Goal: Information Seeking & Learning: Understand process/instructions

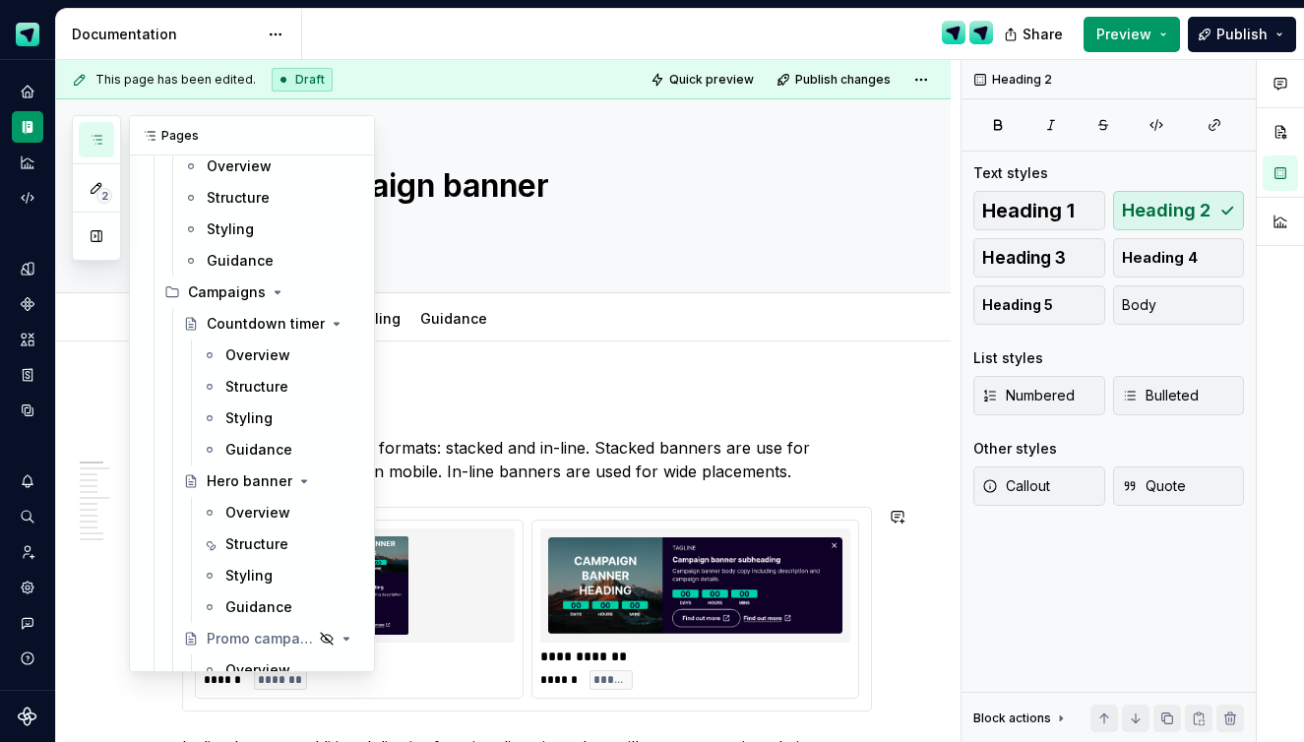
scroll to position [688, 0]
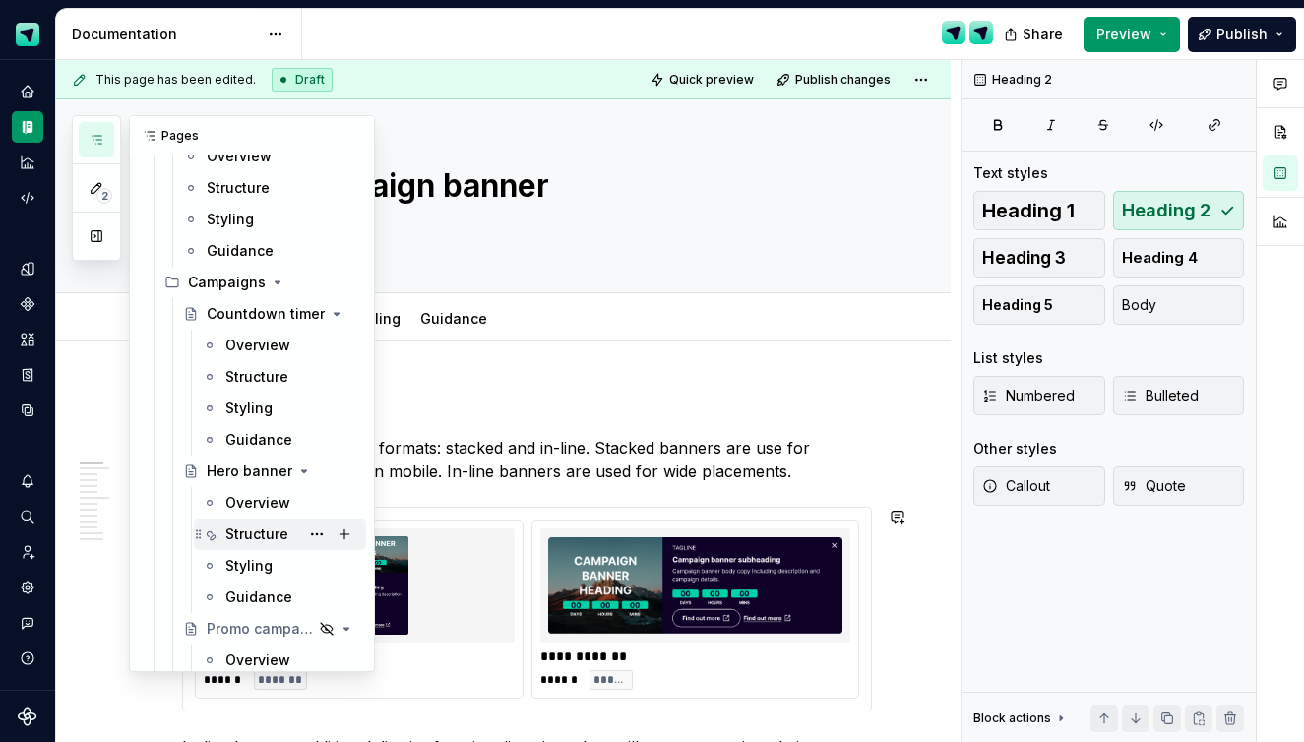
click at [265, 532] on div "Structure" at bounding box center [256, 535] width 63 height 20
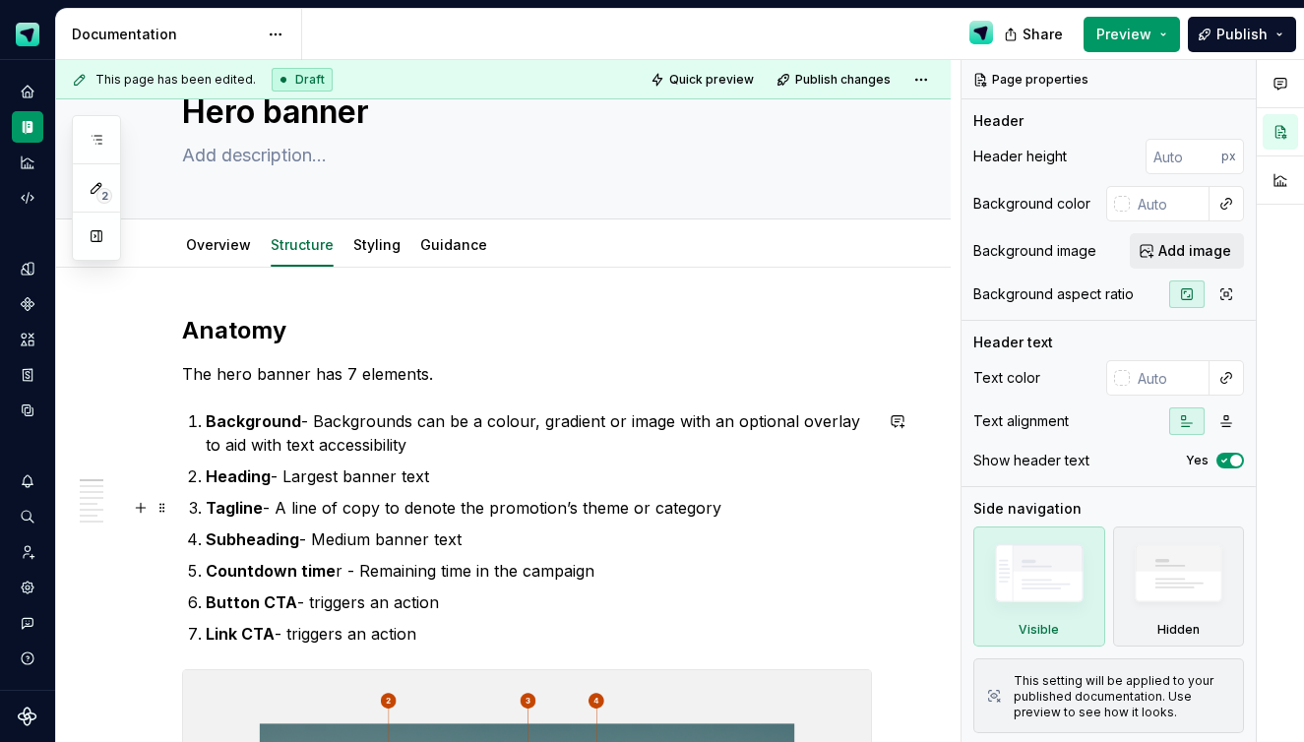
scroll to position [107, 0]
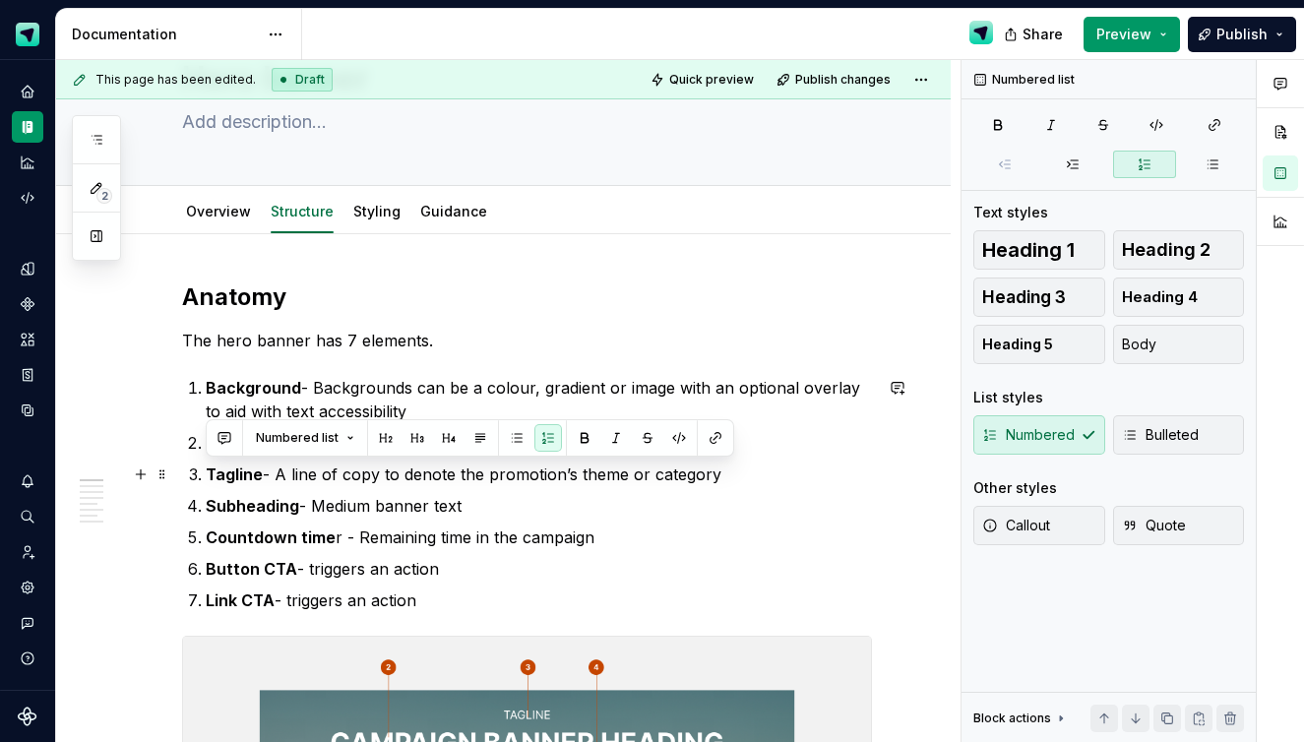
drag, startPoint x: 720, startPoint y: 474, endPoint x: 208, endPoint y: 460, distance: 512.1
click at [208, 461] on ol "Background - Backgrounds can be a colour, gradient or image with an optional ov…" at bounding box center [539, 494] width 666 height 236
copy p "Tagline - A line of copy to denote the promotion’s theme or category"
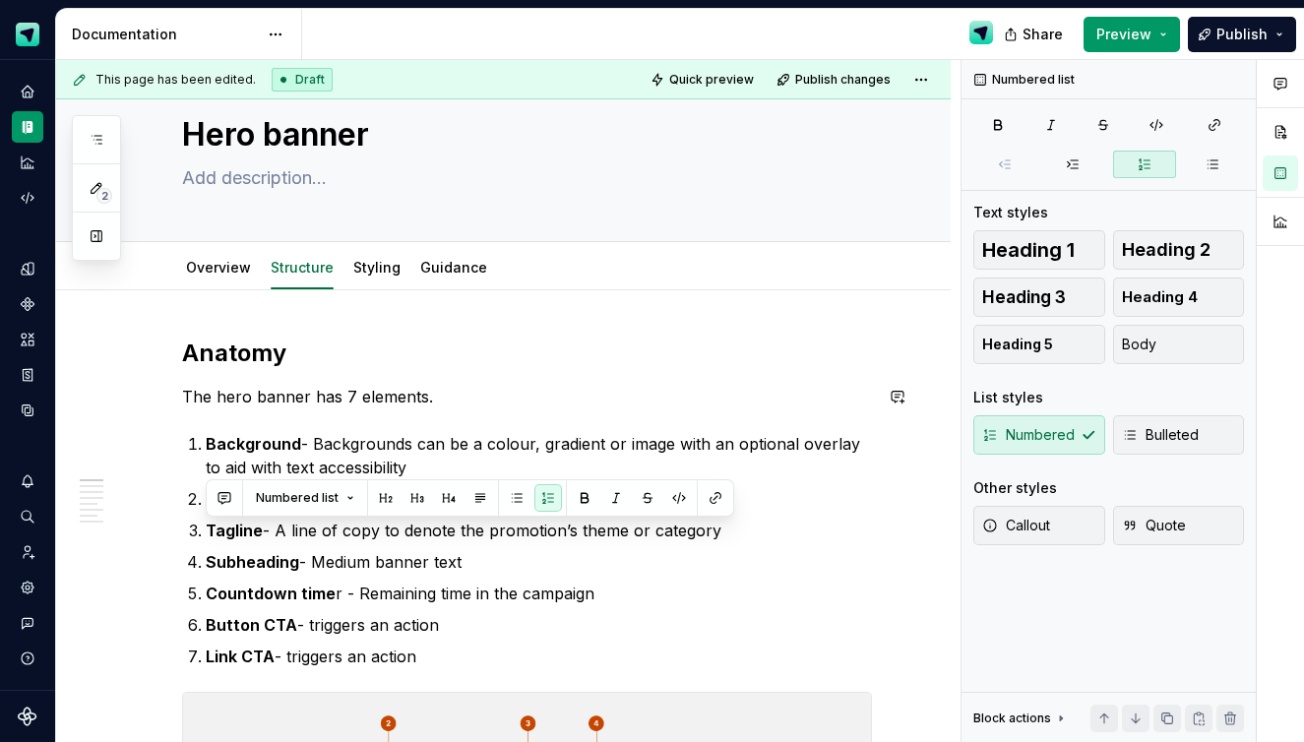
scroll to position [42, 0]
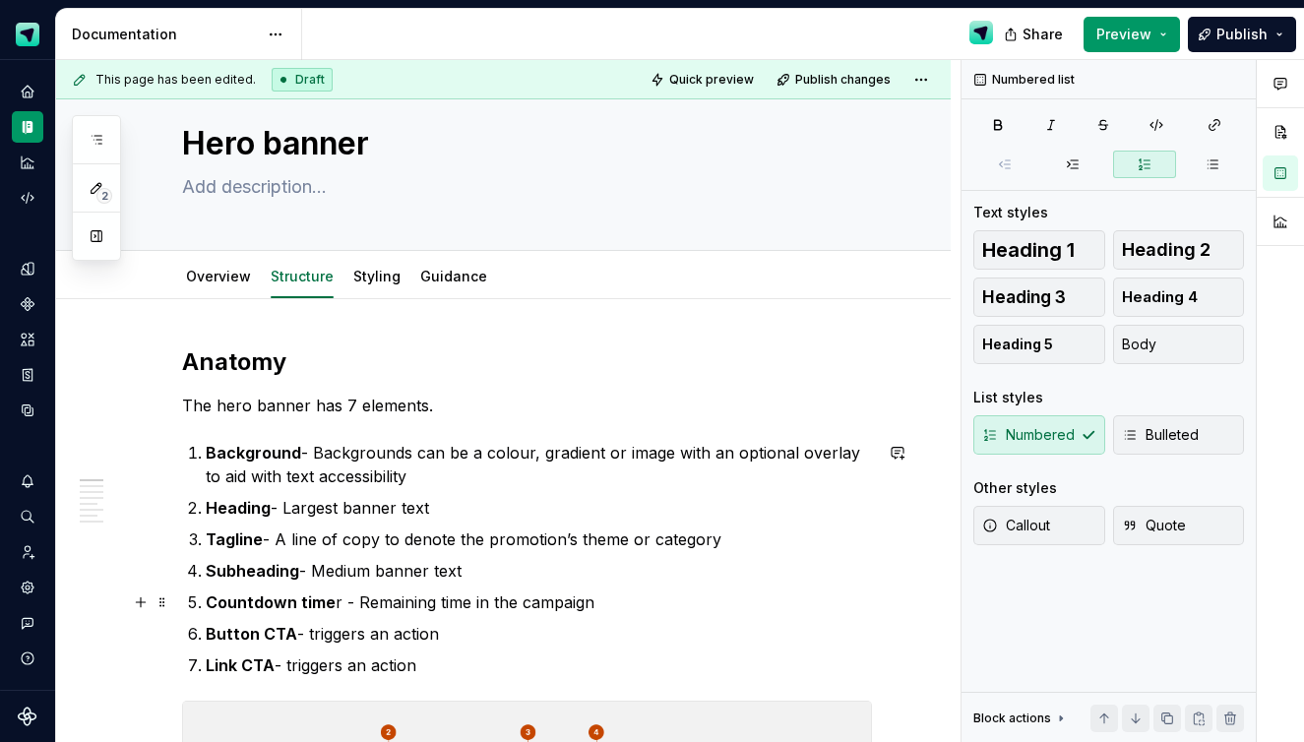
click at [416, 599] on p "Countdown time r - Remaining time in the campaign" at bounding box center [539, 603] width 666 height 24
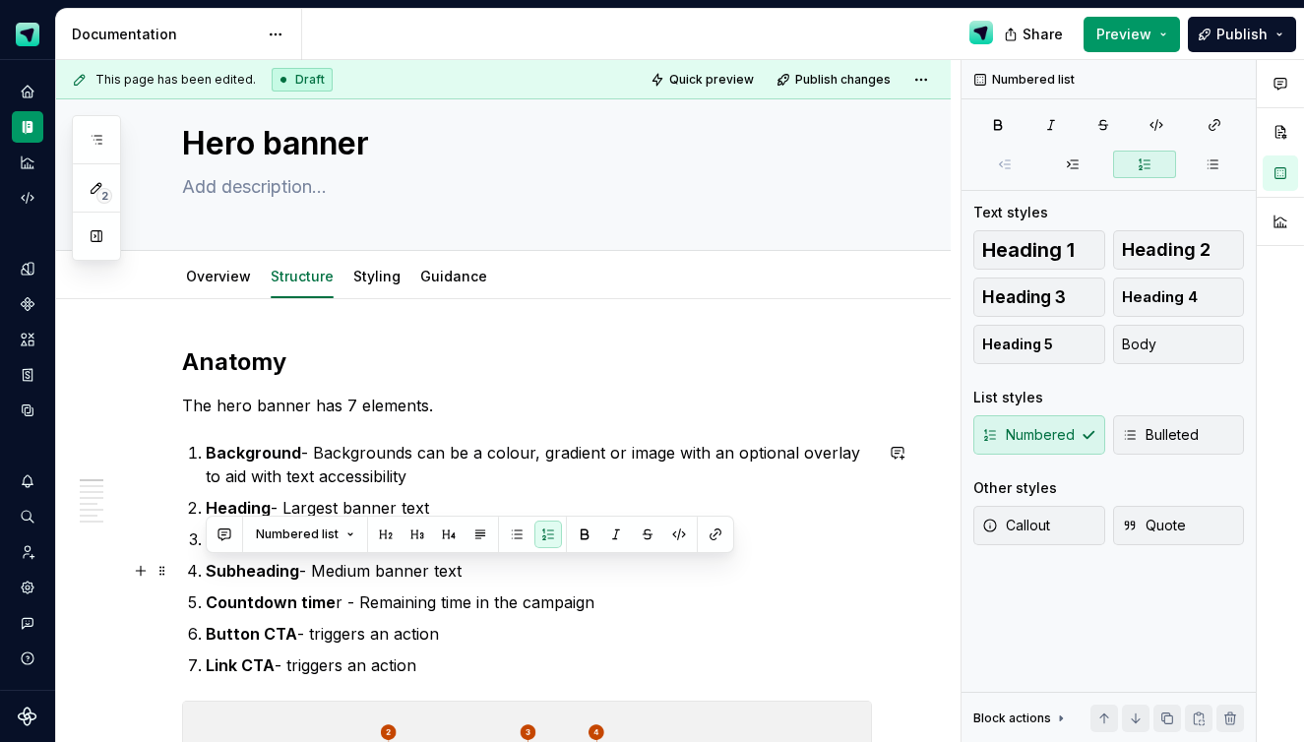
drag, startPoint x: 460, startPoint y: 572, endPoint x: 200, endPoint y: 568, distance: 259.9
click at [206, 568] on li "Subheading - Medium banner text" at bounding box center [539, 571] width 666 height 24
copy p "Subheading - Medium banner text"
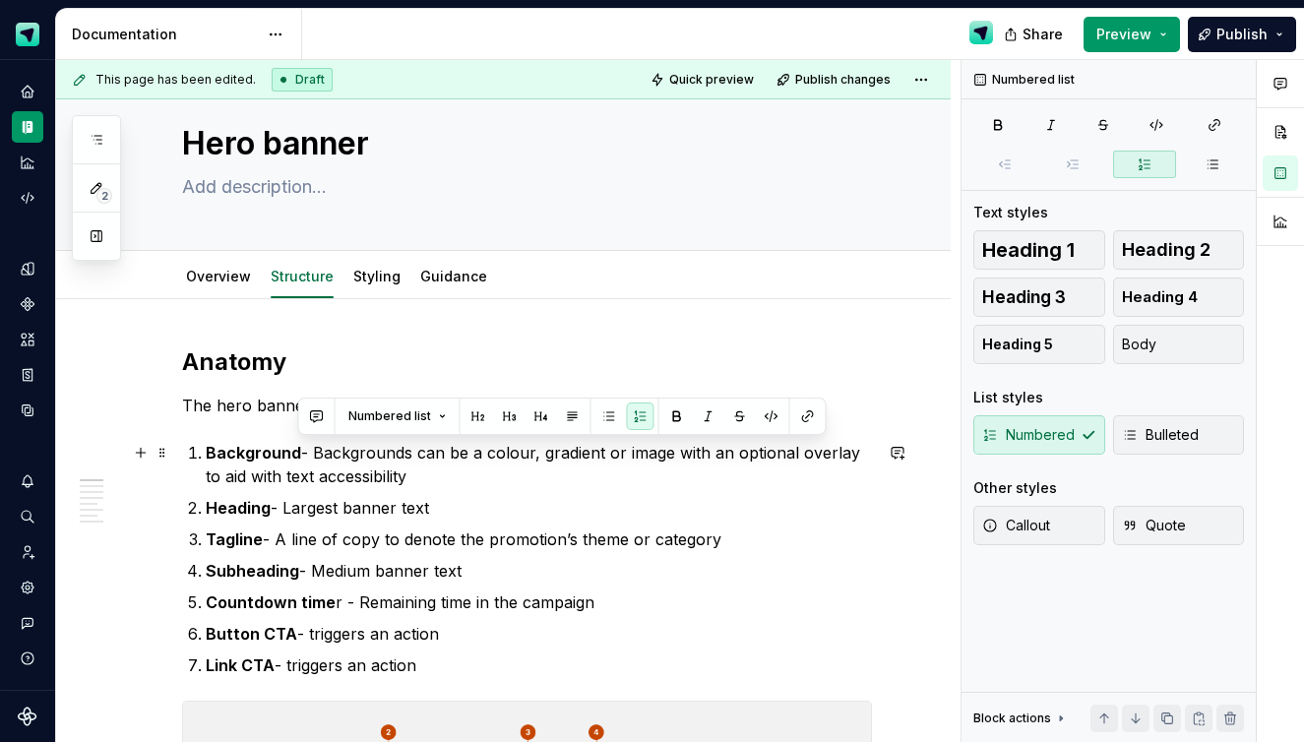
drag, startPoint x: 409, startPoint y: 470, endPoint x: 293, endPoint y: 457, distance: 115.9
click at [293, 457] on p "Background - Backgrounds can be a colour, gradient or image with an optional ov…" at bounding box center [539, 464] width 666 height 47
click at [431, 483] on p "Background - Backgrounds can be a colour, gradient or image with an optional ov…" at bounding box center [539, 464] width 666 height 47
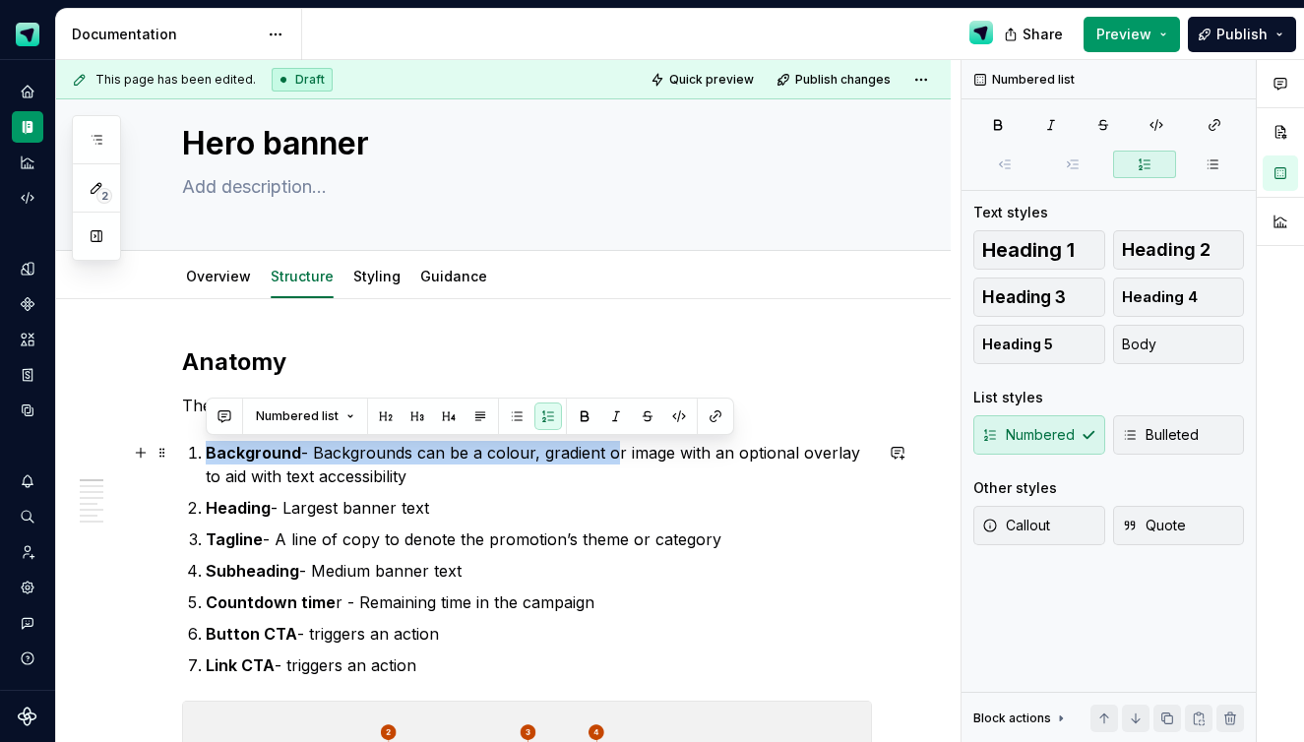
drag, startPoint x: 603, startPoint y: 451, endPoint x: 200, endPoint y: 445, distance: 403.6
click at [206, 445] on li "Background - Backgrounds can be a colour, gradient or image with an optional ov…" at bounding box center [539, 464] width 666 height 47
copy p "Background - Backgrounds can be a colour, gradient"
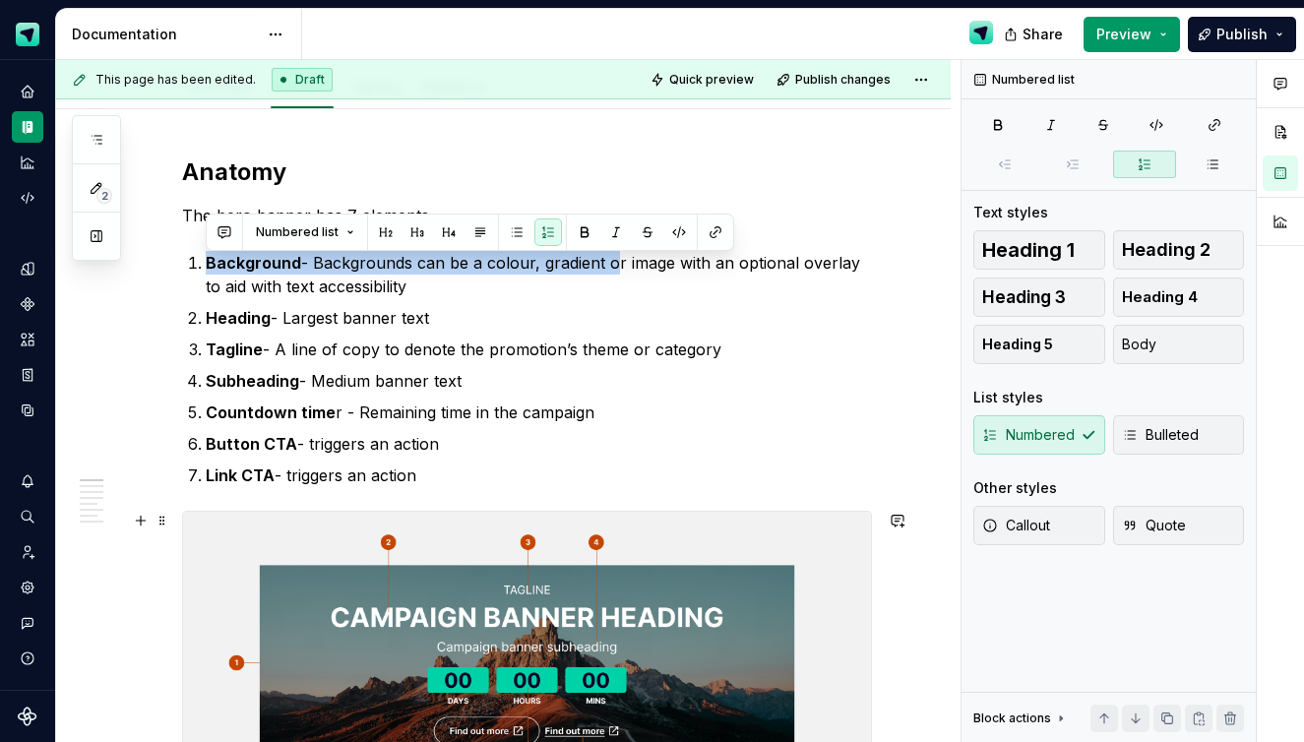
scroll to position [226, 0]
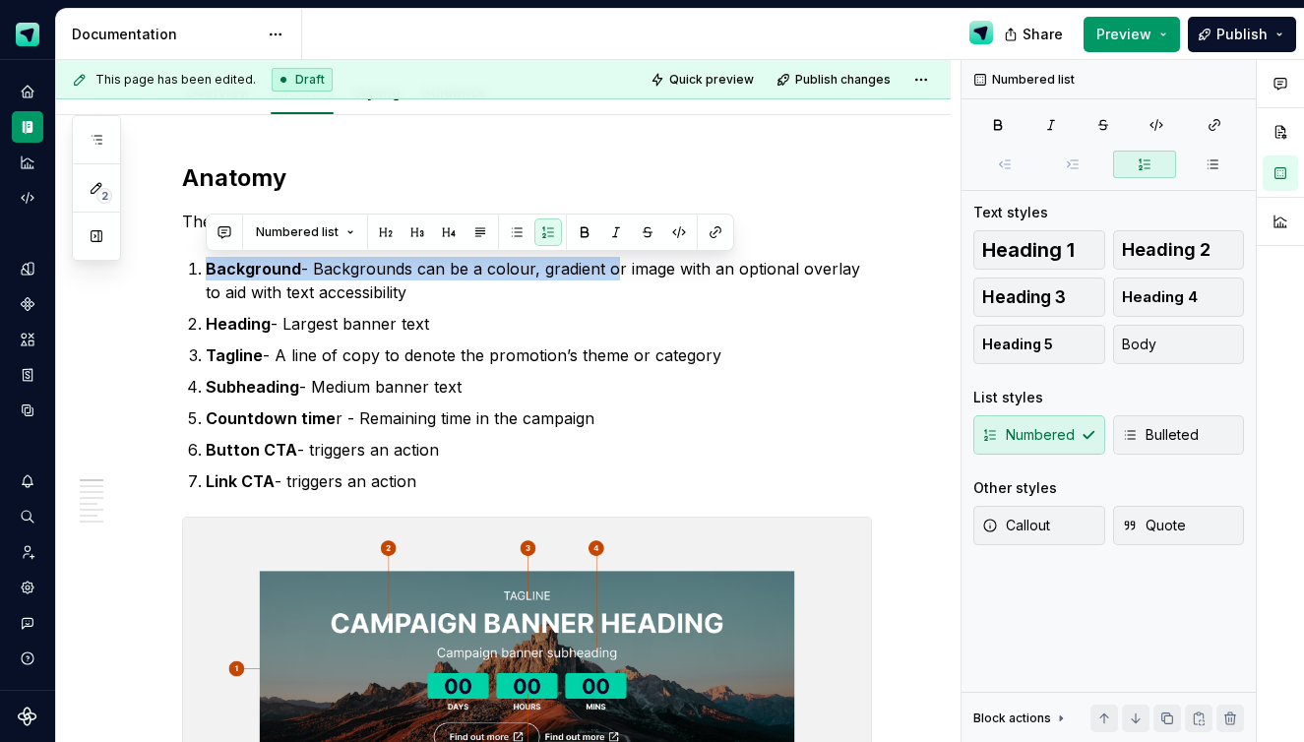
copy p "Background - Backgrounds can be a colour, gradient"
type textarea "*"
